Goal: Task Accomplishment & Management: Manage account settings

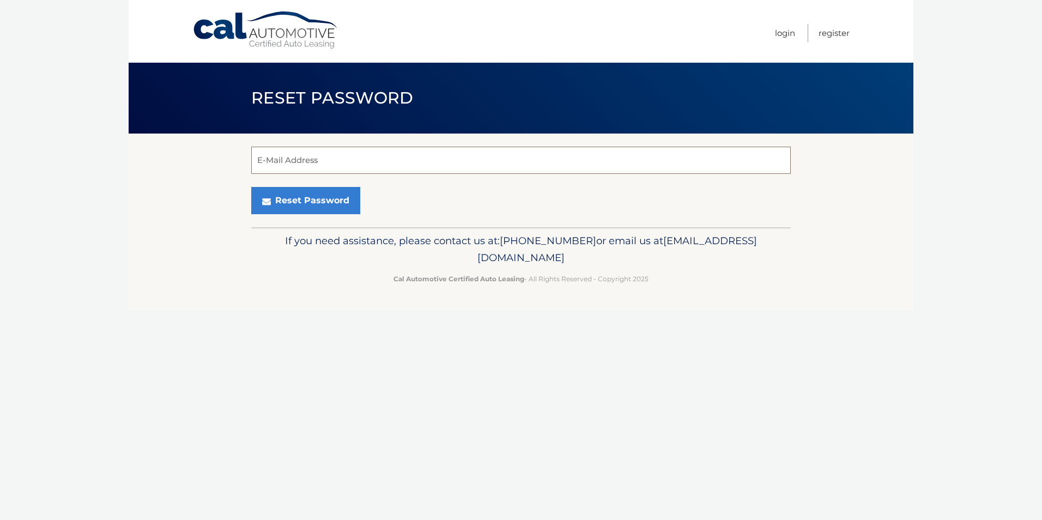
click at [415, 155] on input "E-Mail Address" at bounding box center [520, 160] width 539 height 27
type input "[EMAIL_ADDRESS][DOMAIN_NAME]"
click at [323, 199] on button "Reset Password" at bounding box center [305, 200] width 109 height 27
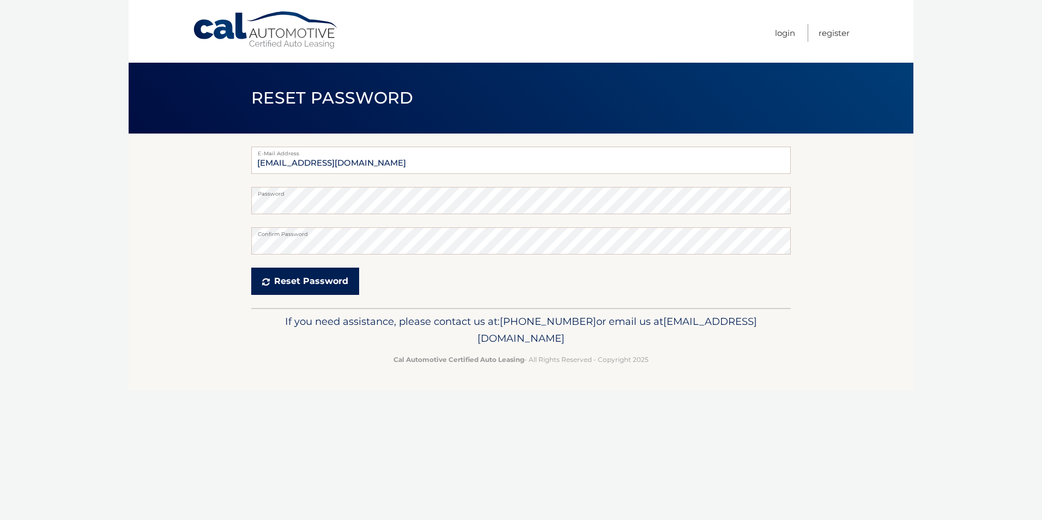
click at [327, 276] on button "Reset Password" at bounding box center [305, 281] width 108 height 27
